Goal: Obtain resource: Download file/media

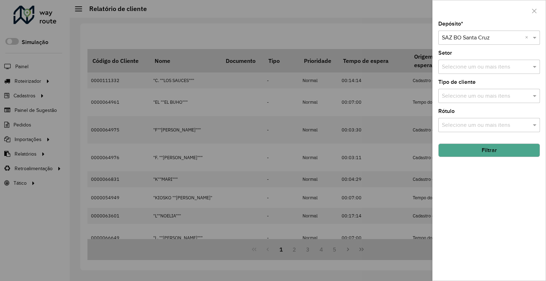
click at [477, 41] on input "text" at bounding box center [482, 38] width 80 height 9
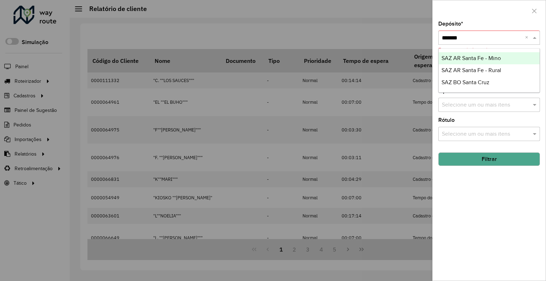
type input "********"
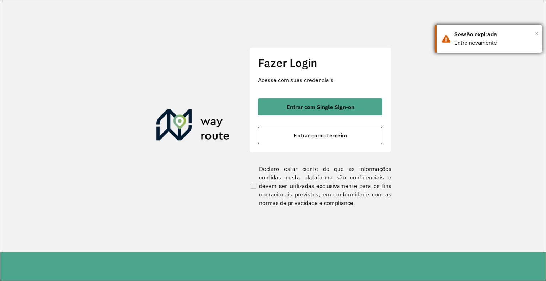
drag, startPoint x: 535, startPoint y: 32, endPoint x: 499, endPoint y: 51, distance: 40.7
click at [536, 31] on span "×" at bounding box center [537, 33] width 4 height 11
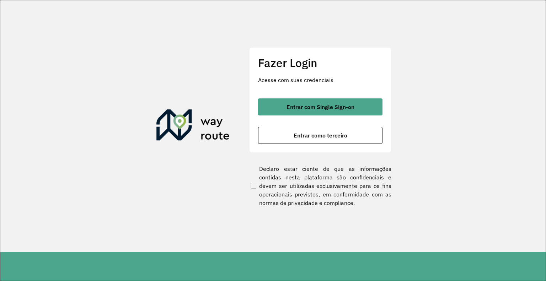
click at [252, 116] on div "Fazer Login Acesse com suas credenciais Entrar com Single Sign-on Entrar como t…" at bounding box center [320, 99] width 142 height 105
click at [257, 113] on div "Fazer Login Acesse com suas credenciais Entrar com Single Sign-on Entrar como t…" at bounding box center [320, 99] width 142 height 105
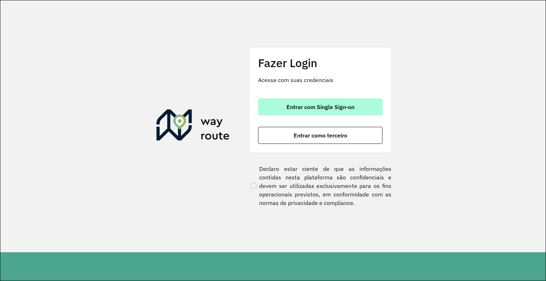
click at [259, 112] on button "Entrar com Single Sign-on" at bounding box center [320, 106] width 124 height 17
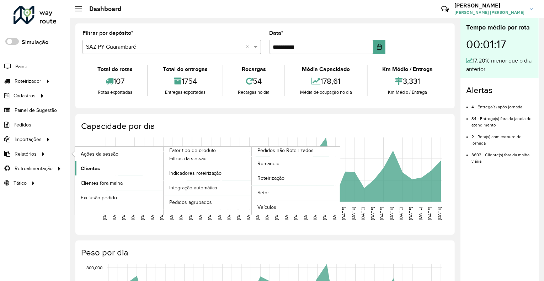
click at [127, 165] on link "Clientes" at bounding box center [119, 168] width 88 height 14
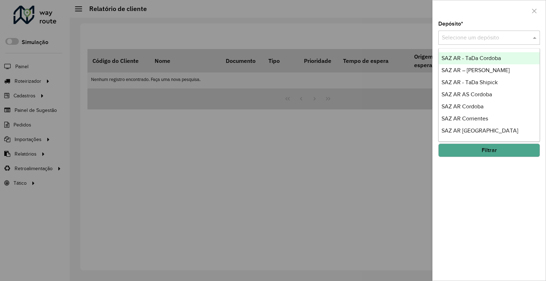
click at [475, 35] on input "text" at bounding box center [482, 38] width 80 height 9
type input "*****"
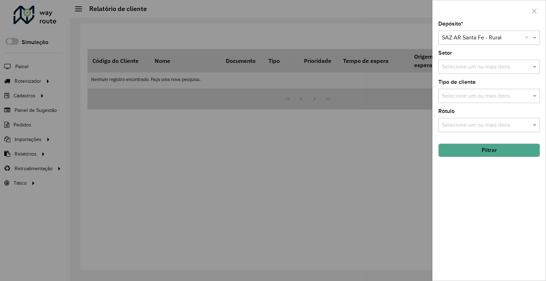
click at [452, 150] on button "Filtrar" at bounding box center [489, 151] width 102 height 14
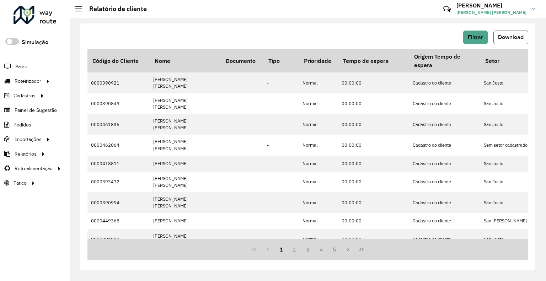
drag, startPoint x: 507, startPoint y: 38, endPoint x: 503, endPoint y: 47, distance: 9.9
click at [507, 38] on span "Download" at bounding box center [511, 37] width 26 height 6
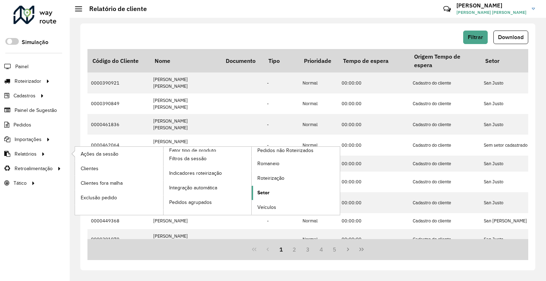
click at [265, 192] on span "Setor" at bounding box center [263, 192] width 12 height 7
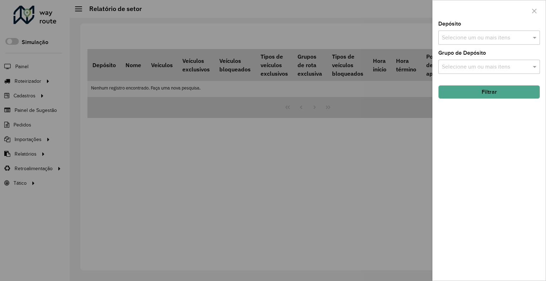
click at [453, 42] on div "Selecione um ou mais itens" at bounding box center [489, 38] width 102 height 14
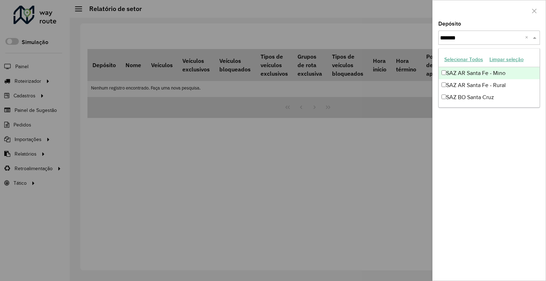
type input "********"
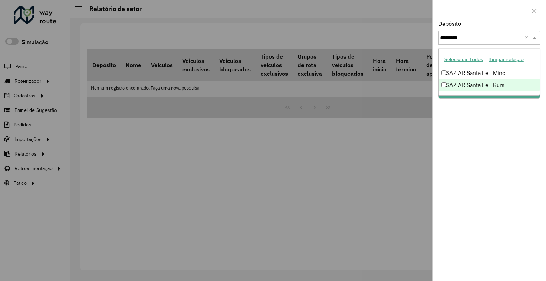
click at [472, 82] on div "SAZ AR Santa Fe - Rural" at bounding box center [488, 85] width 101 height 12
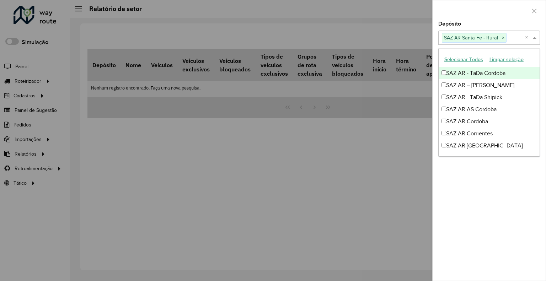
click at [495, 22] on div "Depósito Selecione um ou mais itens SAZ AR Santa Fe - Rural × ×" at bounding box center [489, 32] width 102 height 23
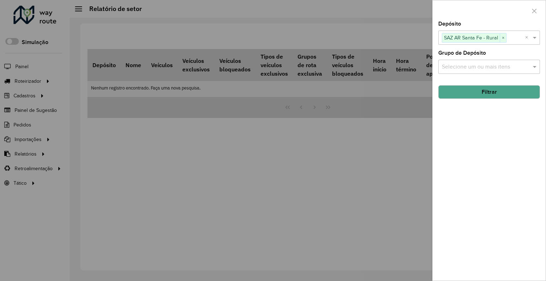
click at [493, 86] on button "Filtrar" at bounding box center [489, 92] width 102 height 14
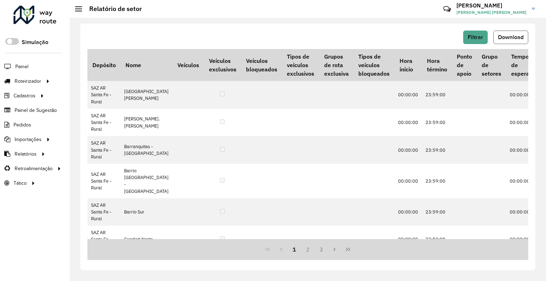
click at [508, 39] on span "Download" at bounding box center [511, 37] width 26 height 6
click at [476, 31] on button "Filtrar" at bounding box center [475, 38] width 25 height 14
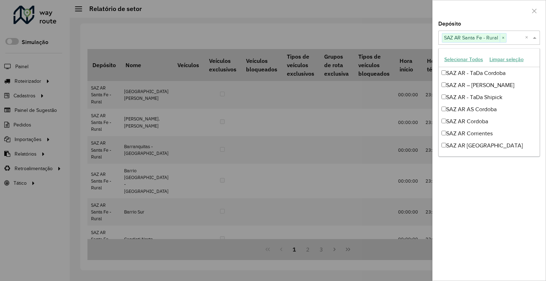
click at [498, 36] on span "SAZ AR Santa Fe - Rural" at bounding box center [471, 37] width 58 height 9
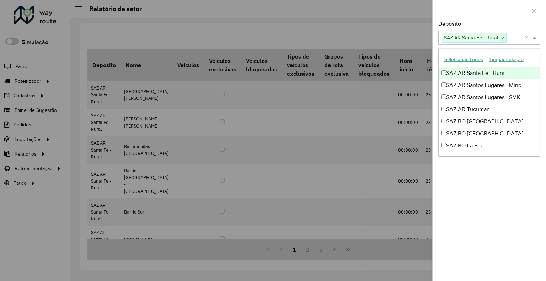
click at [500, 36] on span "×" at bounding box center [503, 38] width 6 height 9
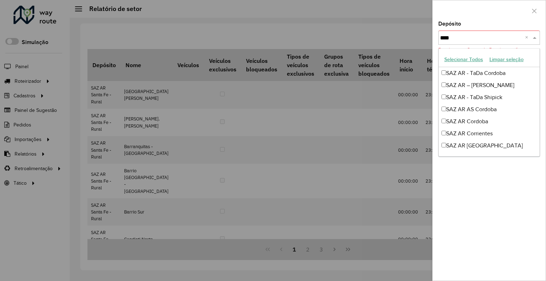
type input "*****"
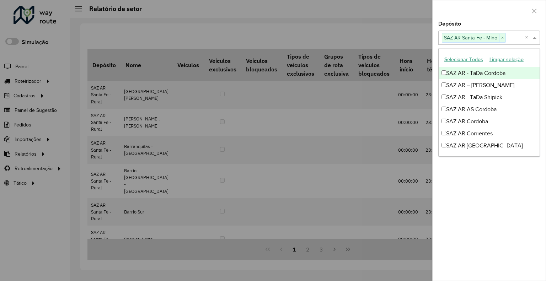
click at [491, 26] on div "Depósito Selecione um ou mais itens SAZ AR Santa Fe - Mino × ×" at bounding box center [489, 32] width 102 height 23
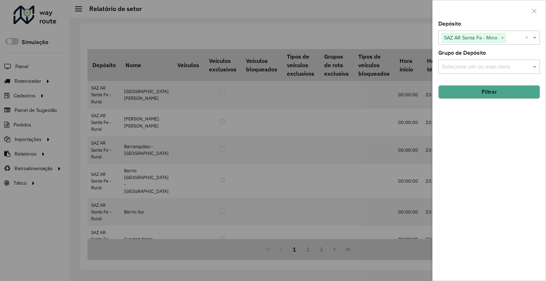
click at [458, 97] on button "Filtrar" at bounding box center [489, 92] width 102 height 14
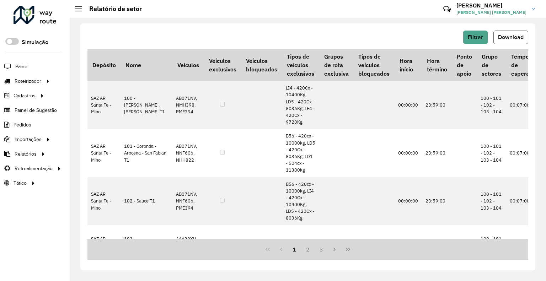
click at [509, 36] on span "Download" at bounding box center [511, 37] width 26 height 6
click at [0, 0] on span "Clientes" at bounding box center [0, 0] width 0 height 0
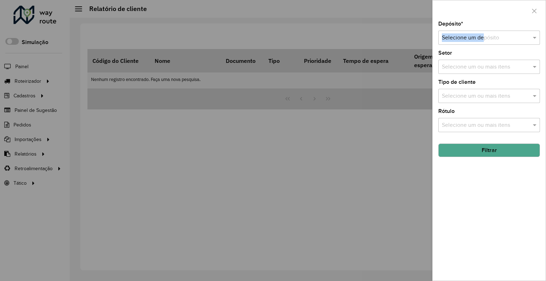
click at [483, 30] on div "Depósito * Selecione um depósito" at bounding box center [489, 32] width 102 height 23
click at [476, 41] on input "text" at bounding box center [482, 38] width 80 height 9
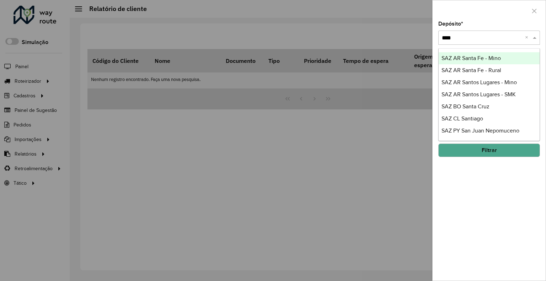
type input "*****"
click at [473, 61] on span "SAZ AR Santa Fe - Mino" at bounding box center [470, 58] width 59 height 6
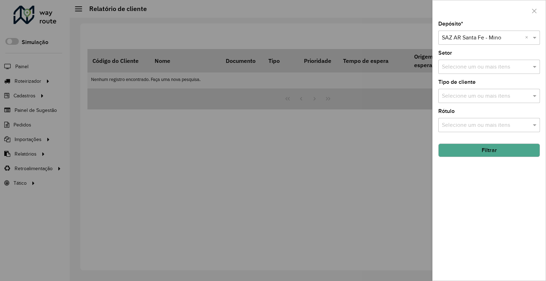
click at [481, 149] on button "Filtrar" at bounding box center [489, 151] width 102 height 14
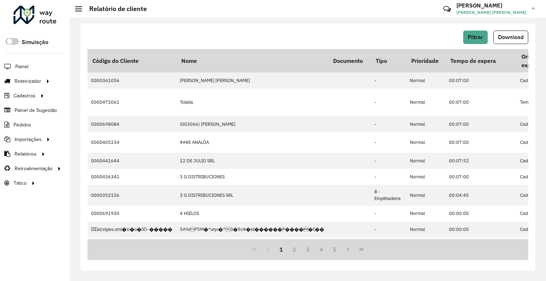
click at [507, 35] on span "Download" at bounding box center [511, 37] width 26 height 6
